Goal: Transaction & Acquisition: Purchase product/service

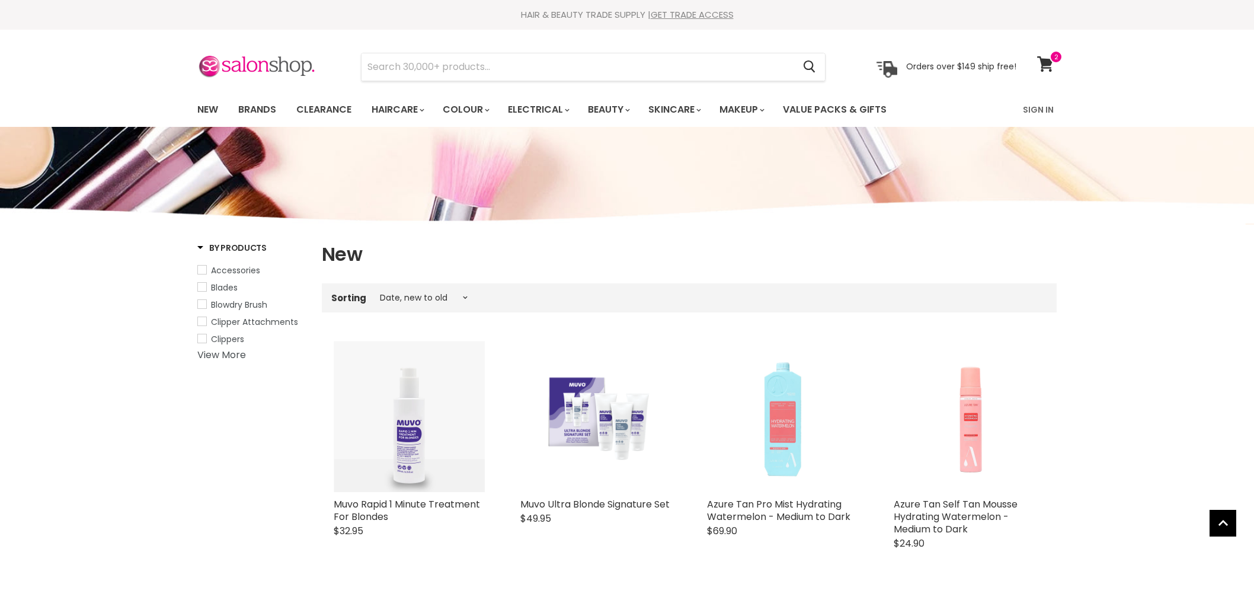
select select "created-descending"
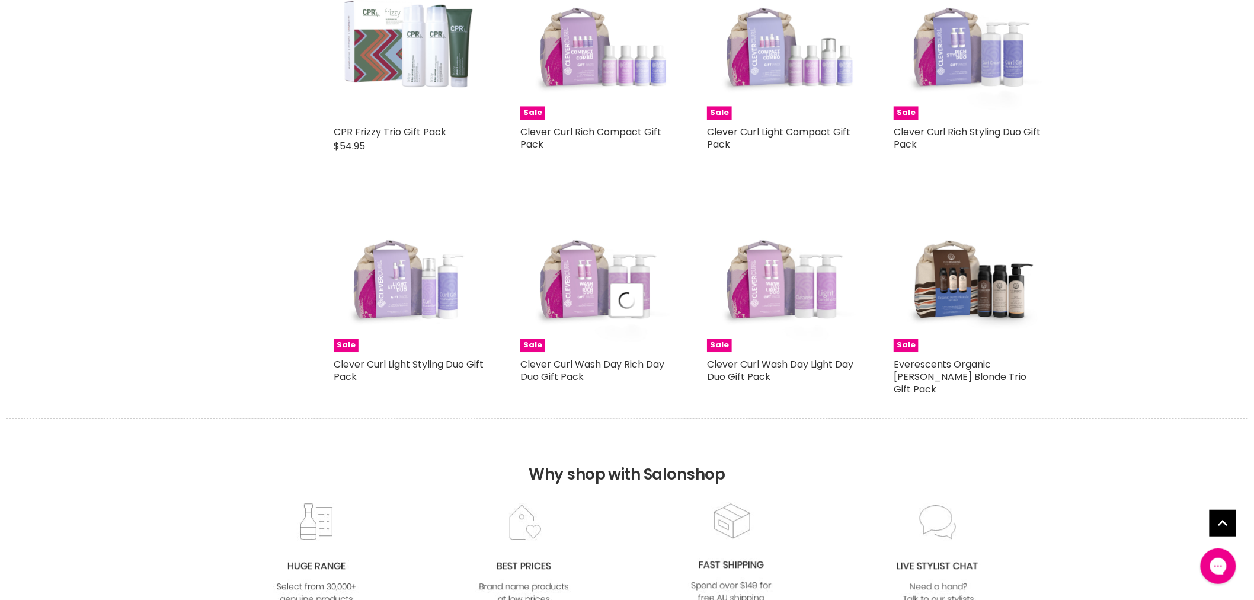
select select "created-descending"
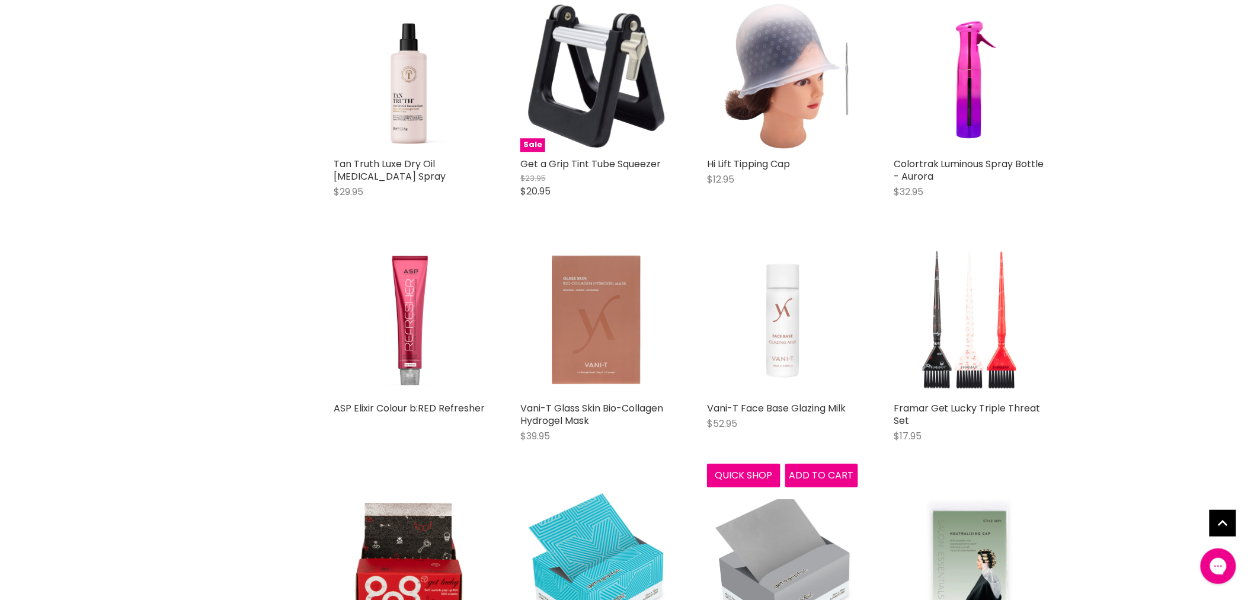
scroll to position [5333, 0]
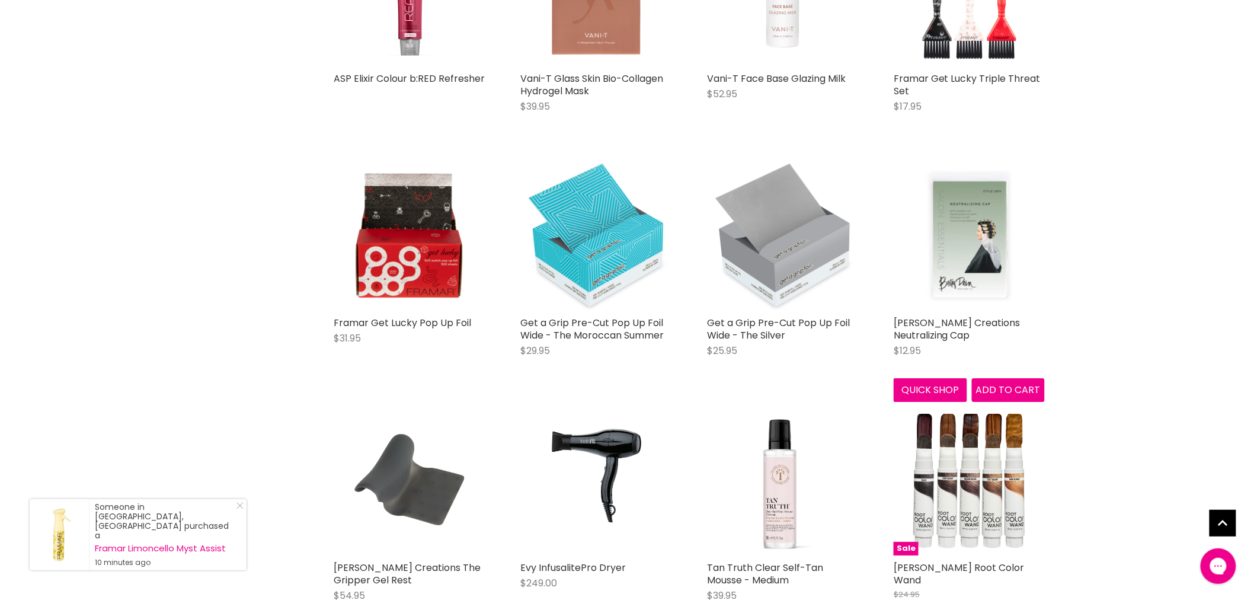
click at [961, 202] on img "Main content" at bounding box center [969, 234] width 151 height 151
